Goal: Information Seeking & Learning: Learn about a topic

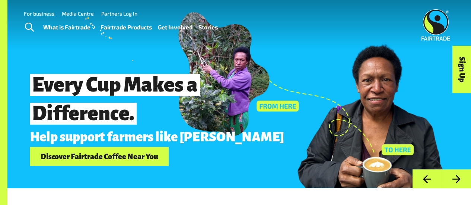
click at [110, 32] on link "Fairtrade Products" at bounding box center [125, 27] width 51 height 10
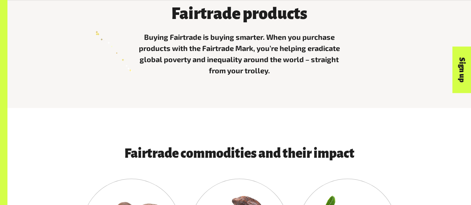
scroll to position [240, 0]
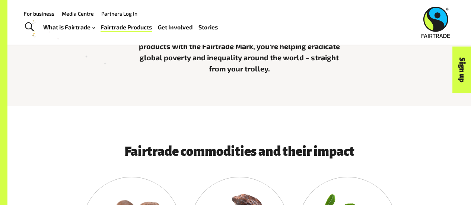
click at [32, 29] on span "Toggle Search" at bounding box center [29, 27] width 9 height 10
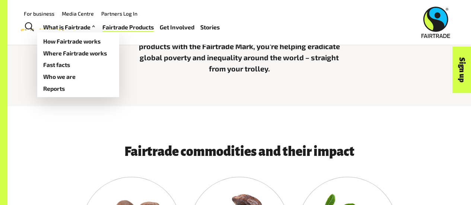
click at [73, 24] on link "What is Fairtrade" at bounding box center [70, 27] width 54 height 10
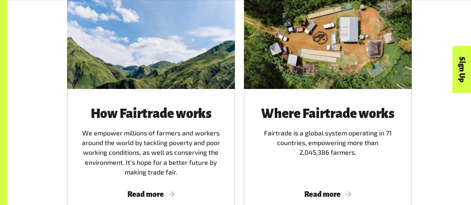
scroll to position [625, 0]
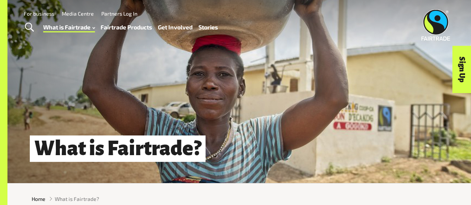
scroll to position [0, 0]
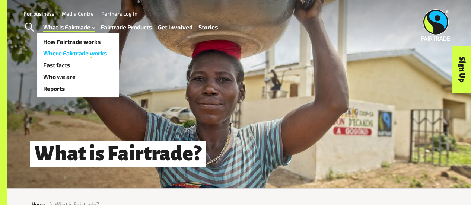
click at [90, 51] on link "Where Fairtrade works" at bounding box center [78, 53] width 82 height 12
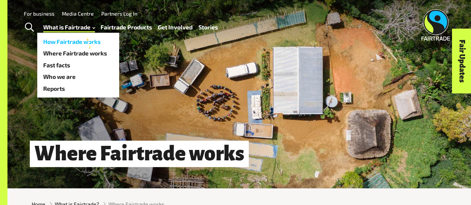
click at [89, 42] on link "How Fairtrade works" at bounding box center [78, 42] width 82 height 12
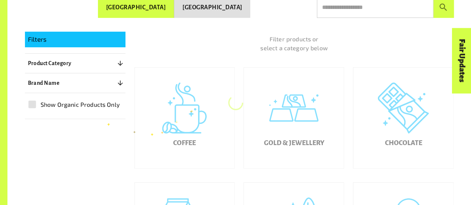
scroll to position [150, 0]
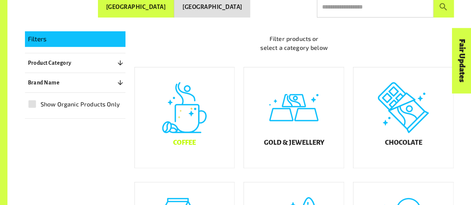
click at [183, 122] on div "Coffee" at bounding box center [185, 117] width 100 height 100
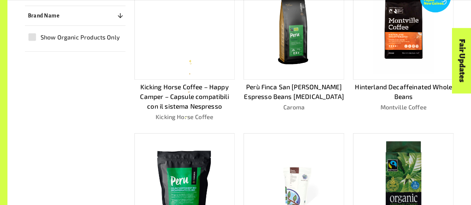
scroll to position [168, 0]
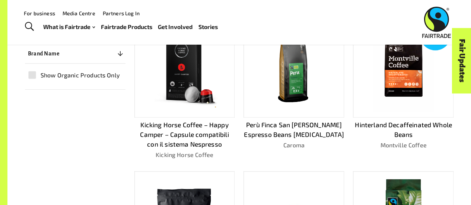
click at [205, 96] on img at bounding box center [185, 67] width 90 height 90
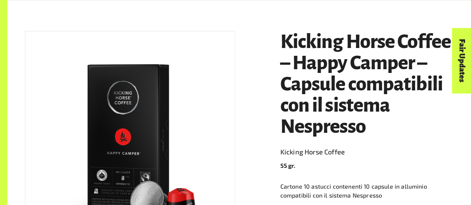
scroll to position [111, 0]
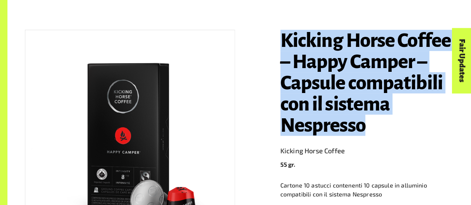
drag, startPoint x: 282, startPoint y: 38, endPoint x: 375, endPoint y: 129, distance: 130.5
click at [375, 129] on h1 "Kicking Horse Coffee – Happy Camper – Capsule compatibili con il sistema Nespre…" at bounding box center [366, 83] width 173 height 106
copy h1 "Kicking Horse Coffee – Happy Camper – Capsule compatibili con il sistema Nespre…"
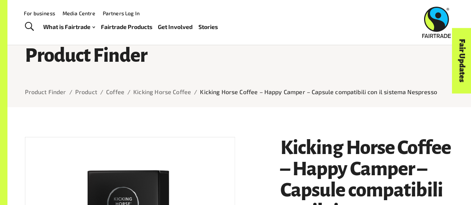
scroll to position [1, 0]
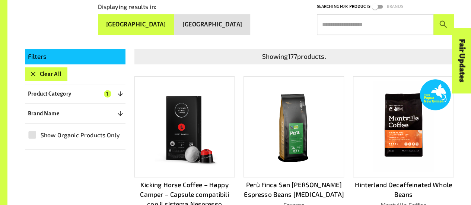
scroll to position [192, 0]
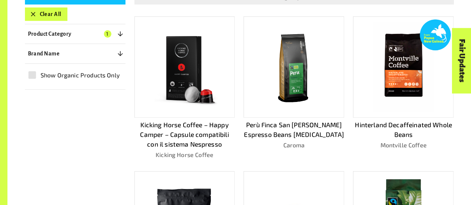
click at [302, 83] on img at bounding box center [294, 67] width 90 height 90
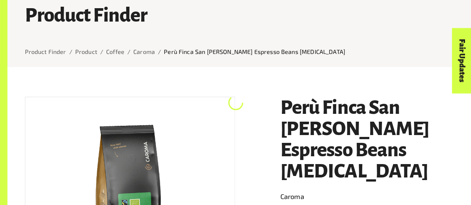
scroll to position [57, 0]
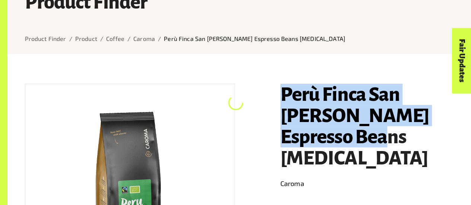
drag, startPoint x: 284, startPoint y: 97, endPoint x: 340, endPoint y: 146, distance: 74.9
click at [340, 146] on h1 "Perù Finca San [PERSON_NAME] Espresso Beans [MEDICAL_DATA]" at bounding box center [366, 126] width 173 height 85
copy h1 "Perù Finca San [PERSON_NAME] Espresso Beans [MEDICAL_DATA]"
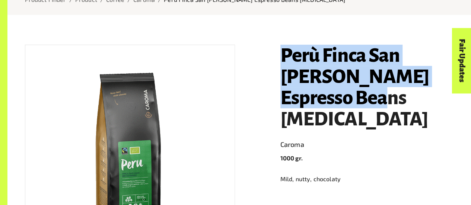
click at [367, 99] on h1 "Perù Finca San [PERSON_NAME] Espresso Beans [MEDICAL_DATA]" at bounding box center [366, 87] width 173 height 85
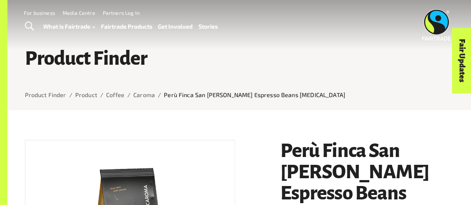
scroll to position [0, 0]
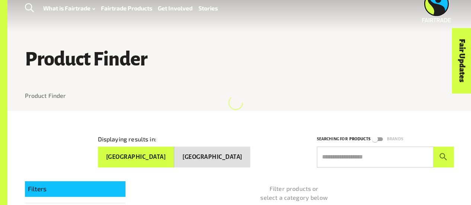
scroll to position [150, 0]
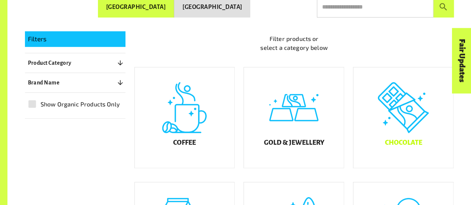
click at [386, 119] on div "Chocolate" at bounding box center [403, 117] width 100 height 100
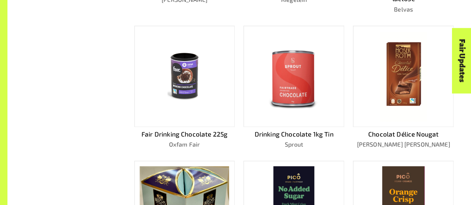
scroll to position [328, 0]
click at [418, 99] on img at bounding box center [403, 76] width 48 height 90
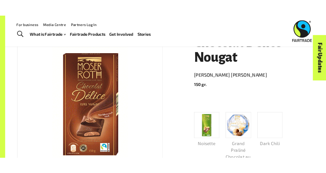
scroll to position [63, 0]
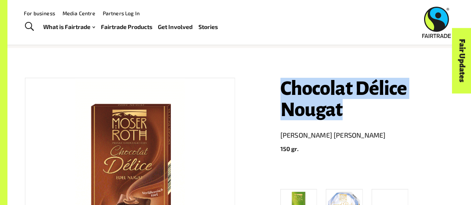
drag, startPoint x: 279, startPoint y: 87, endPoint x: 349, endPoint y: 118, distance: 77.0
click at [349, 118] on div "Chocolat Délice Nougat [PERSON_NAME] [PERSON_NAME] 150 gr. Noisette Grand Prali…" at bounding box center [362, 209] width 182 height 280
copy h1 "Chocolat Délice Nougat"
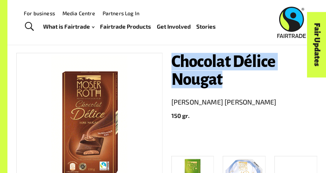
scroll to position [109, 0]
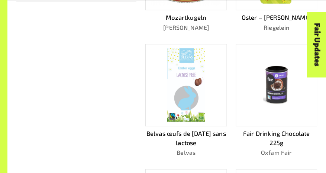
scroll to position [260, 0]
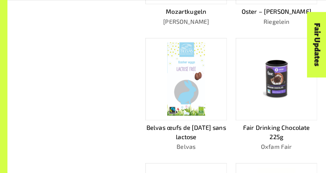
click at [194, 99] on img at bounding box center [186, 78] width 38 height 73
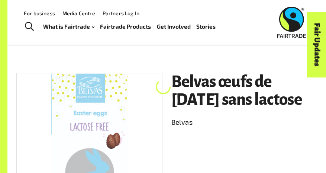
scroll to position [42, 0]
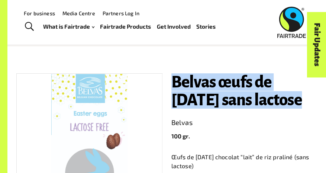
drag, startPoint x: 176, startPoint y: 82, endPoint x: 309, endPoint y: 109, distance: 136.3
click at [309, 108] on h1 "Belvas œufs de [DATE] sans lactose" at bounding box center [245, 90] width 146 height 35
copy h1 "Belvas œufs de [DATE] sans lactose"
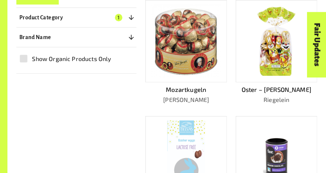
scroll to position [185, 0]
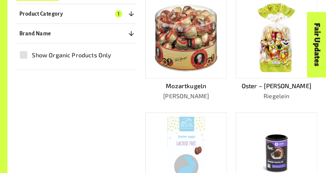
click at [201, 55] on img at bounding box center [186, 37] width 70 height 73
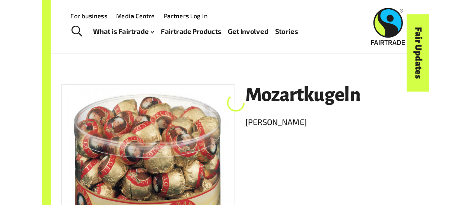
scroll to position [44, 0]
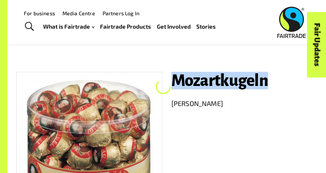
drag, startPoint x: 173, startPoint y: 79, endPoint x: 281, endPoint y: 86, distance: 108.2
click at [281, 86] on h1 "Mozartkugeln" at bounding box center [245, 80] width 146 height 17
copy h1 "Mozartkugeln"
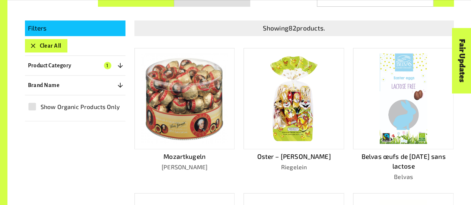
scroll to position [185, 0]
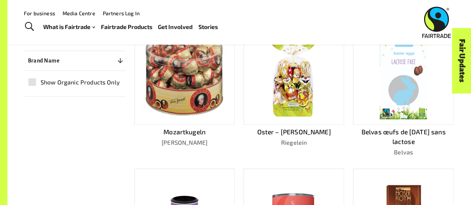
click at [290, 60] on img at bounding box center [294, 74] width 53 height 90
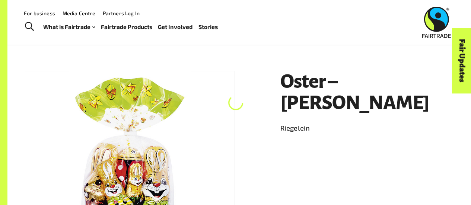
scroll to position [66, 0]
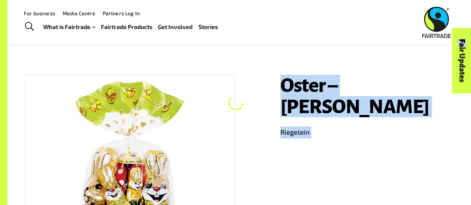
drag, startPoint x: 285, startPoint y: 86, endPoint x: 407, endPoint y: 92, distance: 122.2
copy body "Oster – [PERSON_NAME] Riegelein Product Info Brand Name Riegelein Product Categ…"
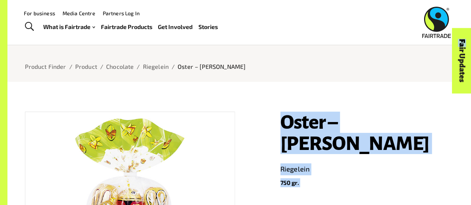
scroll to position [26, 0]
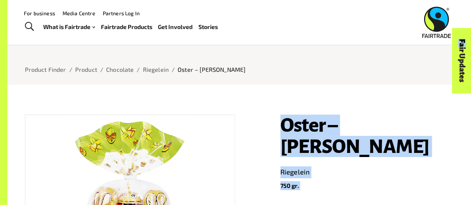
click at [345, 166] on link "Riegelein" at bounding box center [366, 172] width 173 height 12
drag, startPoint x: 345, startPoint y: 154, endPoint x: 293, endPoint y: 131, distance: 57.1
click at [293, 131] on header "Oster – [PERSON_NAME] Riegelein 750 gr." at bounding box center [366, 153] width 173 height 76
click at [293, 131] on h1 "Oster – [PERSON_NAME]" at bounding box center [366, 136] width 173 height 42
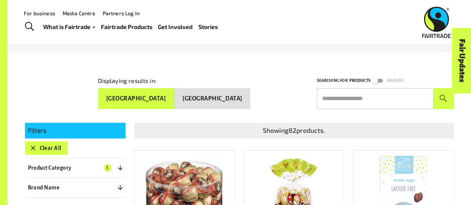
scroll to position [58, 0]
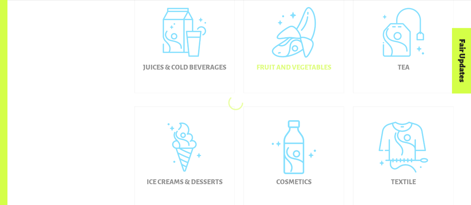
scroll to position [348, 0]
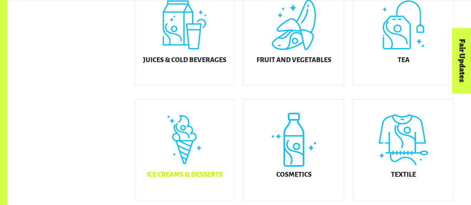
click at [201, 113] on div "Ice Creams & Desserts" at bounding box center [185, 149] width 100 height 100
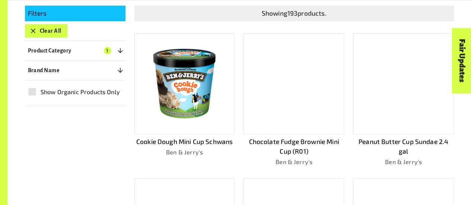
scroll to position [176, 0]
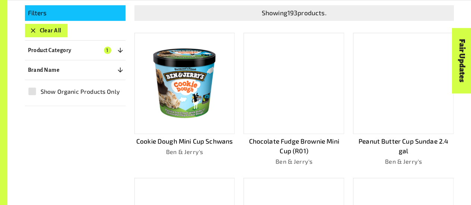
click at [207, 101] on img at bounding box center [185, 83] width 90 height 90
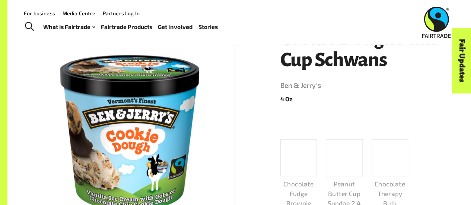
scroll to position [76, 0]
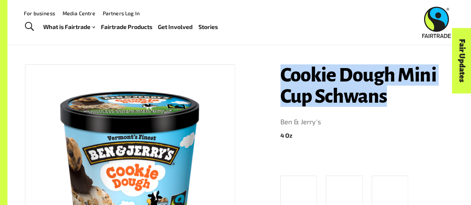
drag, startPoint x: 282, startPoint y: 71, endPoint x: 389, endPoint y: 100, distance: 110.3
click at [389, 100] on h1 "Cookie Dough Mini Cup Schwans" at bounding box center [366, 85] width 173 height 42
copy h1 "Cookie Dough Mini Cup Schwans"
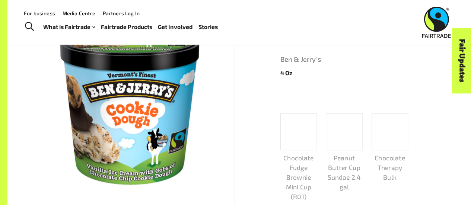
scroll to position [138, 0]
